Goal: Transaction & Acquisition: Obtain resource

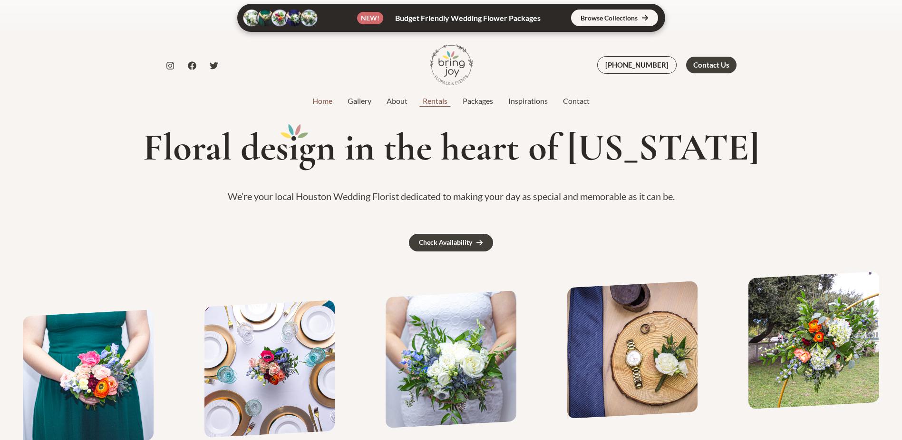
click at [429, 105] on link "Rentals" at bounding box center [435, 100] width 40 height 11
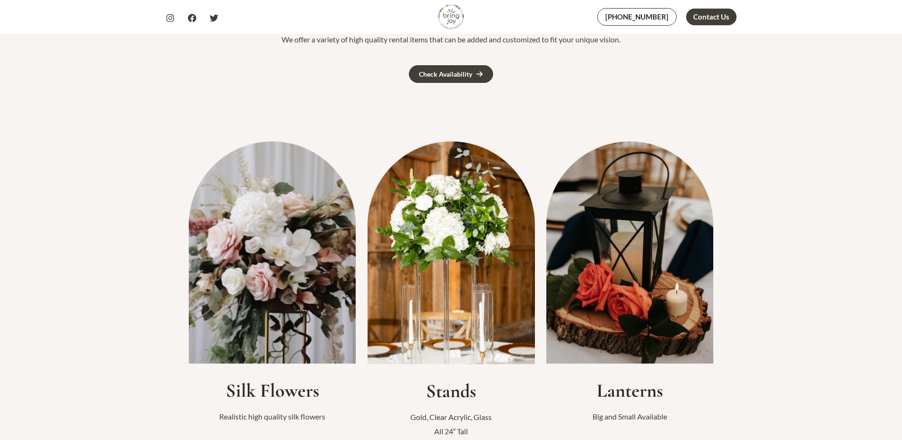
scroll to position [190, 0]
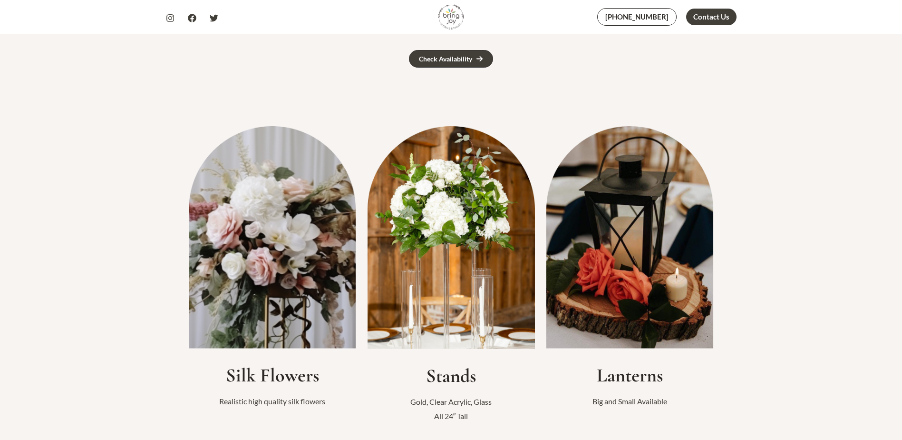
click at [289, 239] on img at bounding box center [272, 237] width 167 height 222
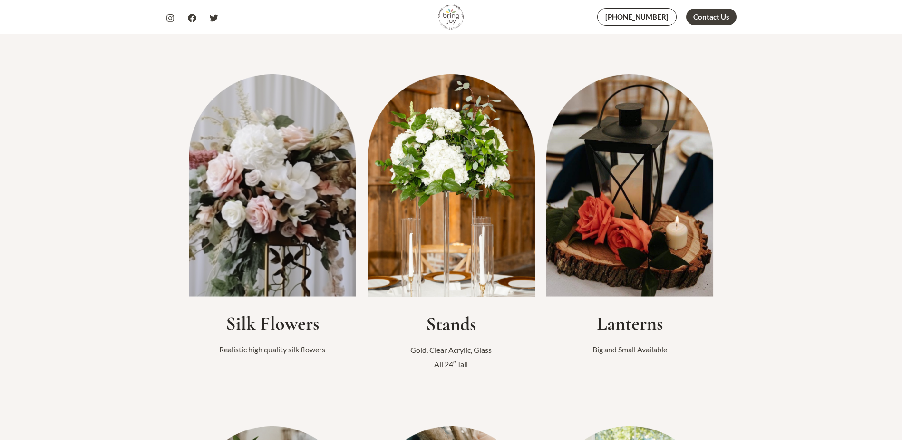
scroll to position [333, 0]
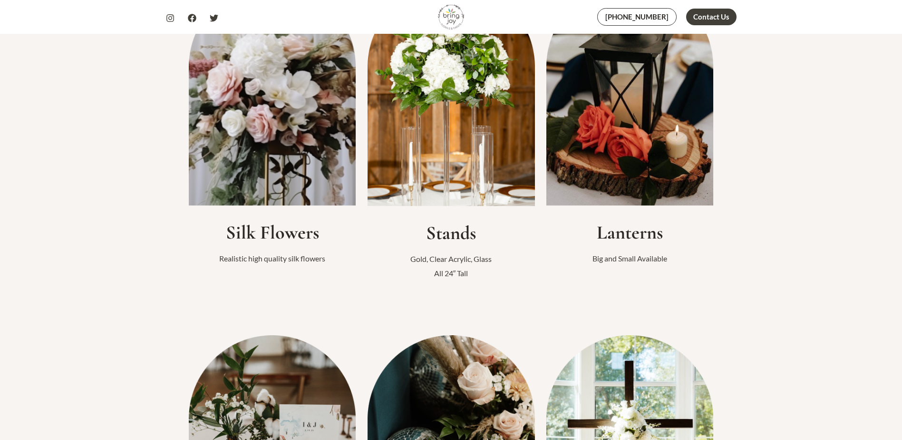
click at [290, 176] on img at bounding box center [272, 94] width 167 height 222
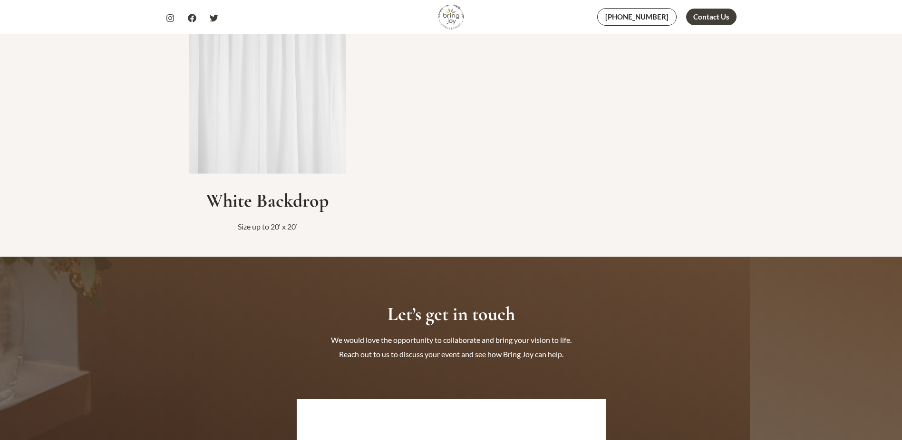
scroll to position [1618, 0]
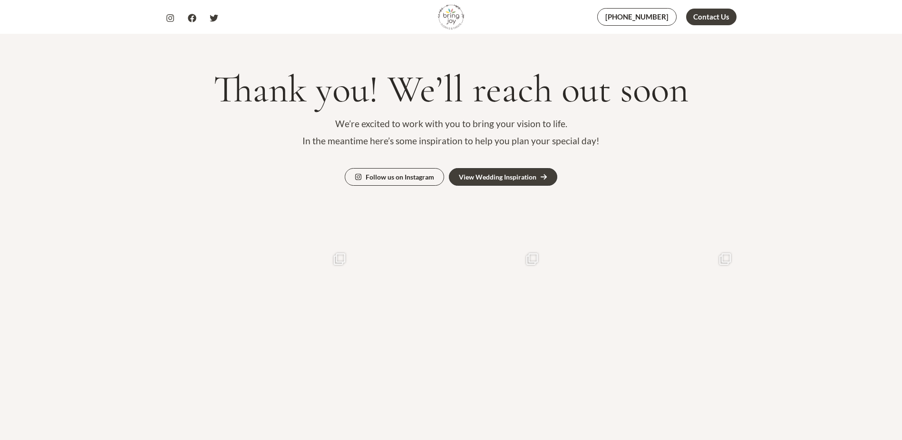
scroll to position [190, 0]
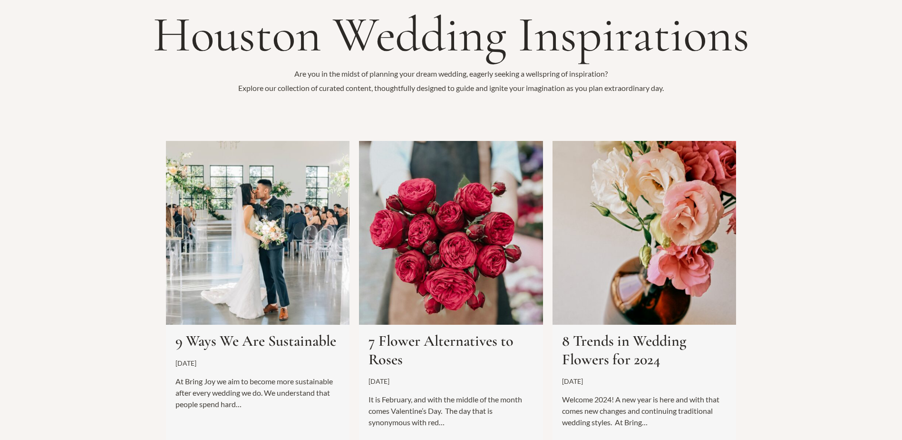
scroll to position [143, 0]
